Goal: Navigation & Orientation: Find specific page/section

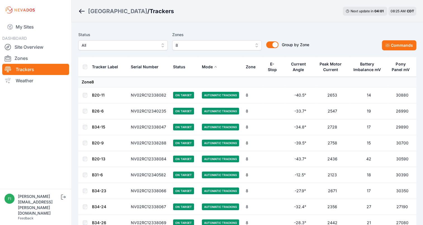
click at [51, 71] on link "Trackers" at bounding box center [35, 69] width 67 height 11
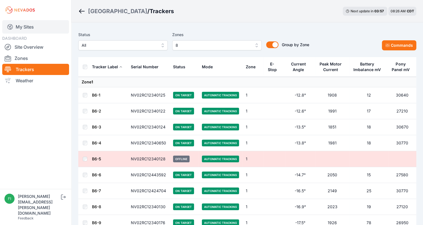
click at [36, 28] on link "My Sites" at bounding box center [35, 26] width 67 height 13
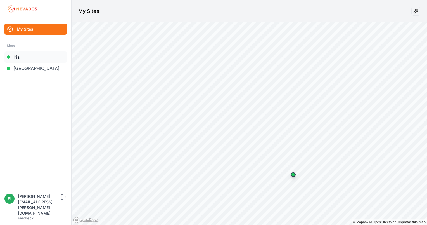
click at [20, 59] on link "Iris" at bounding box center [35, 56] width 62 height 11
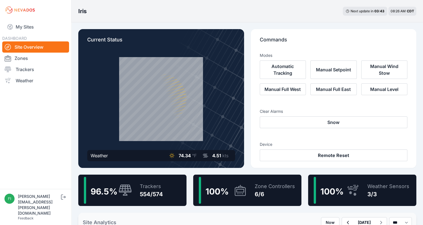
click at [20, 59] on link "Zones" at bounding box center [35, 58] width 67 height 11
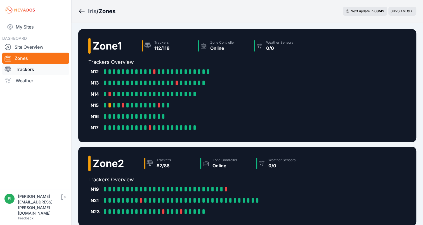
click at [22, 70] on link "Trackers" at bounding box center [35, 69] width 67 height 11
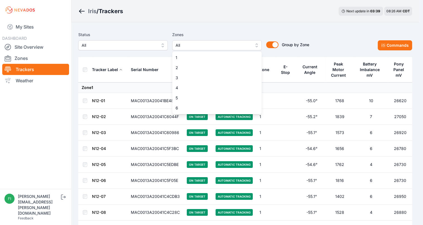
click at [203, 44] on span "All" at bounding box center [212, 45] width 75 height 7
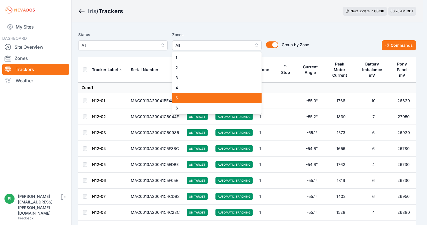
click at [189, 99] on span "5" at bounding box center [213, 98] width 76 height 6
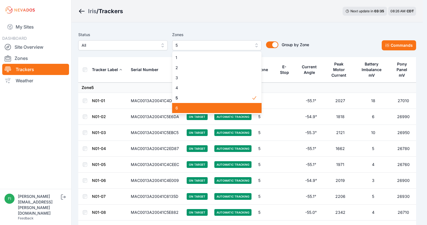
click at [189, 108] on span "6" at bounding box center [213, 108] width 76 height 6
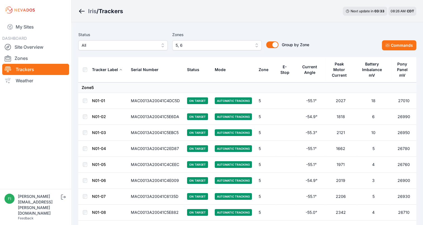
click at [261, 16] on div "Iris / Trackers Next update in 03 : 33 08:26 AM CDT" at bounding box center [247, 11] width 351 height 22
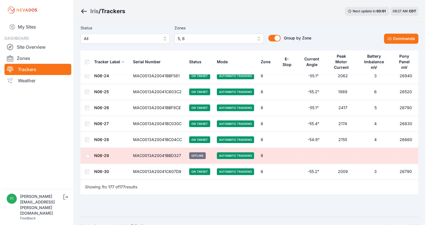
scroll to position [2743, 0]
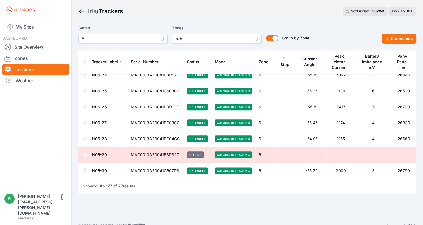
click at [233, 40] on span "5, 6" at bounding box center [212, 38] width 75 height 7
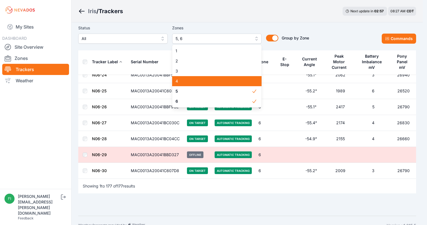
click at [210, 84] on div "4" at bounding box center [216, 81] width 89 height 10
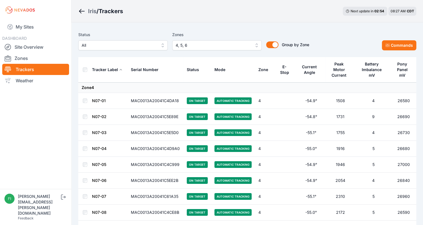
click at [231, 17] on div "Iris / Trackers Next update in 02 : 54 08:27 AM CDT" at bounding box center [247, 11] width 351 height 22
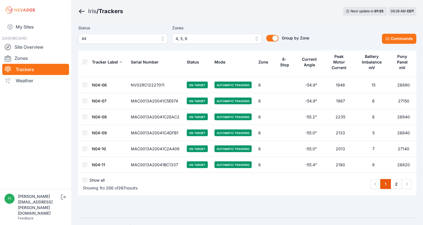
scroll to position [3126, 0]
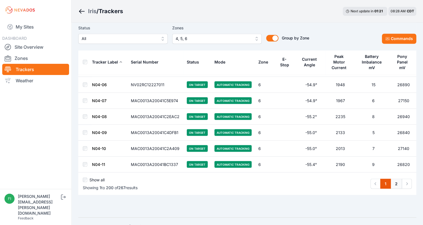
click at [399, 178] on link "2" at bounding box center [395, 183] width 11 height 10
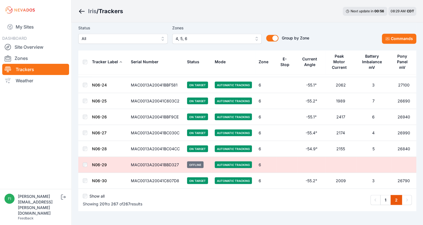
scroll to position [972, 0]
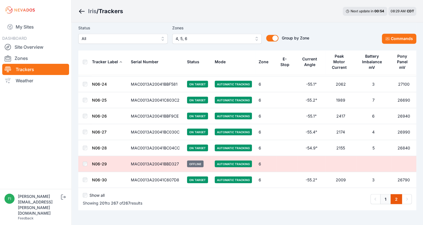
click at [387, 198] on link "1" at bounding box center [385, 199] width 11 height 10
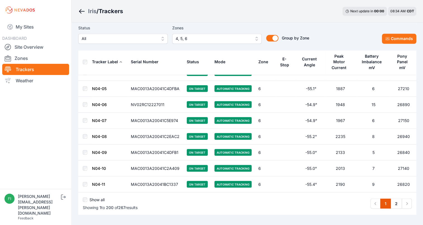
scroll to position [3106, 0]
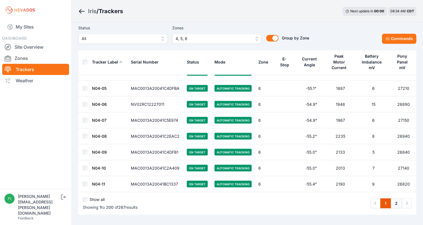
click at [399, 198] on link "2" at bounding box center [395, 203] width 11 height 10
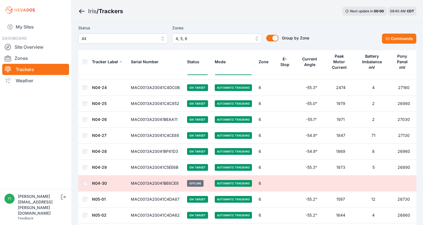
scroll to position [212, 0]
